Goal: Use online tool/utility

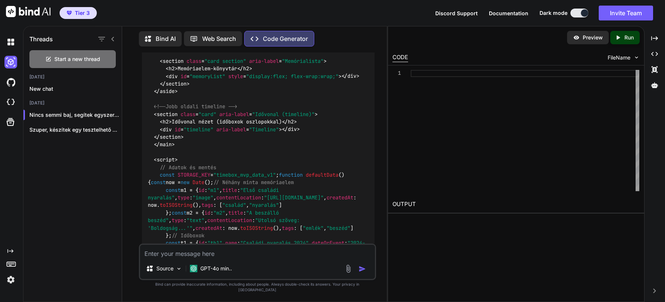
scroll to position [2905, 0]
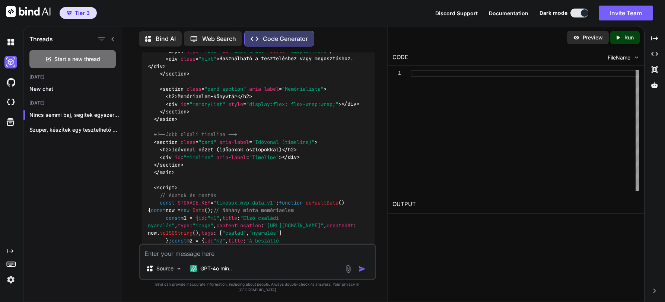
click at [288, 100] on code "<!DOCTYPE html > < html lang = "hu" > < head > < meta charset = "UTF-8" /> < ti…" at bounding box center [259, 150] width 223 height 2134
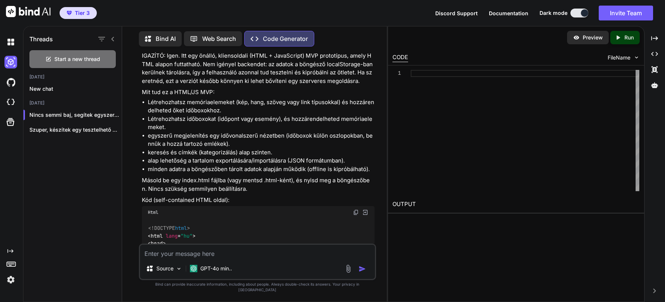
scroll to position [1788, 0]
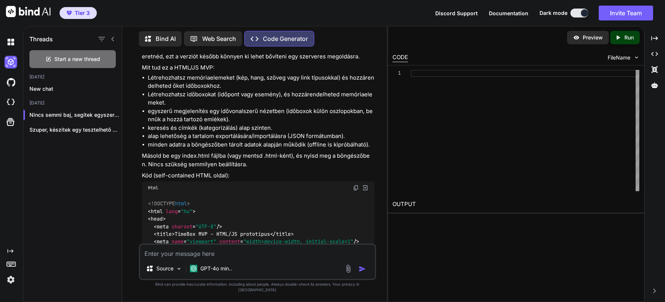
click at [364, 185] on img at bounding box center [365, 188] width 7 height 7
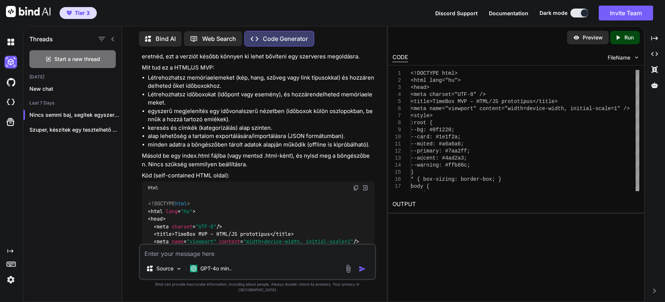
click at [592, 39] on p "Preview" at bounding box center [593, 37] width 20 height 7
click at [626, 38] on p "Run" at bounding box center [629, 37] width 9 height 7
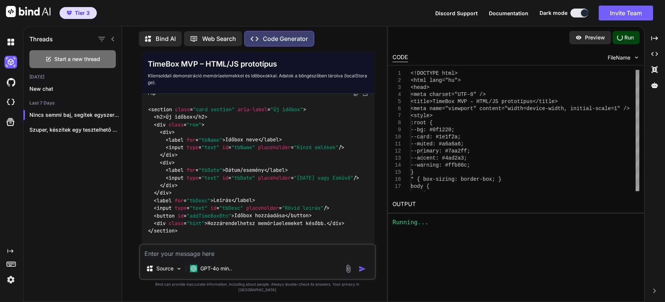
scroll to position [5676, 0]
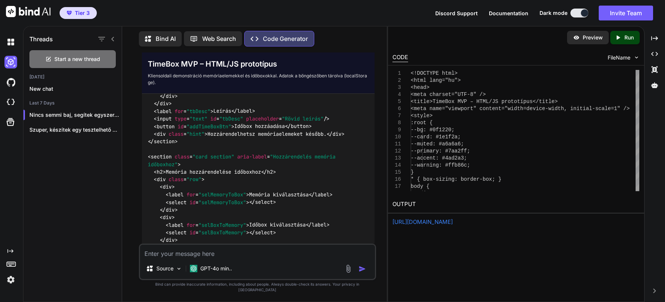
click at [541, 221] on div "[URL][DOMAIN_NAME]" at bounding box center [516, 222] width 247 height 9
click at [453, 222] on link "[URL][DOMAIN_NAME]" at bounding box center [423, 222] width 60 height 7
drag, startPoint x: 536, startPoint y: 223, endPoint x: 390, endPoint y: 223, distance: 146.4
click at [393, 223] on div "[URL][DOMAIN_NAME]" at bounding box center [516, 222] width 247 height 9
copy link "[URL][DOMAIN_NAME]"
